Goal: Find specific page/section: Find specific page/section

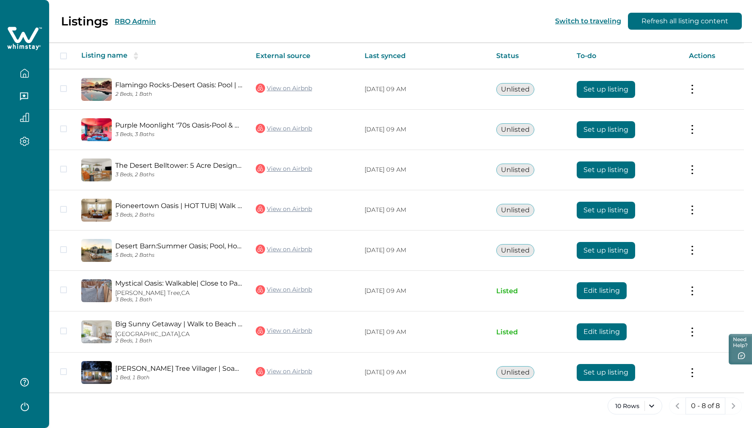
click at [138, 24] on button "RBO Admin" at bounding box center [135, 21] width 41 height 8
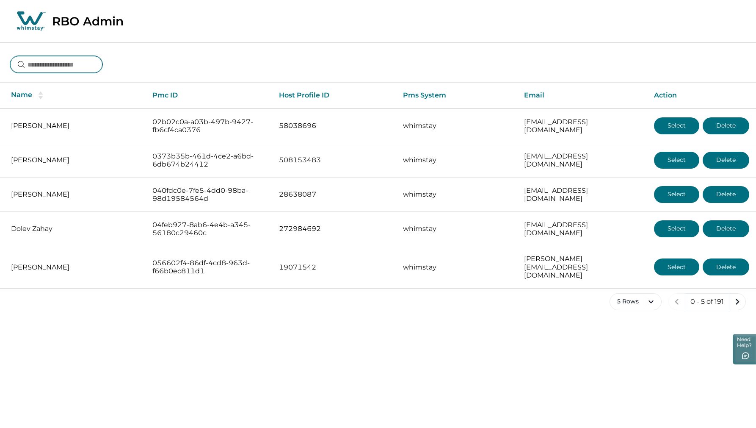
click at [72, 66] on input at bounding box center [56, 64] width 92 height 17
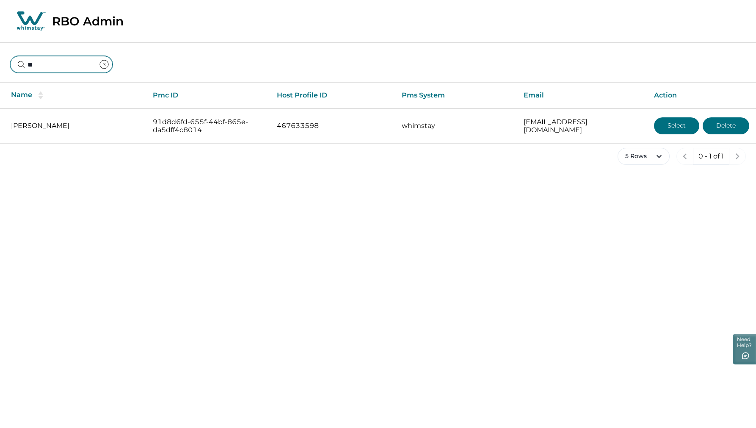
type input "*"
